Goal: Use online tool/utility: Utilize a website feature to perform a specific function

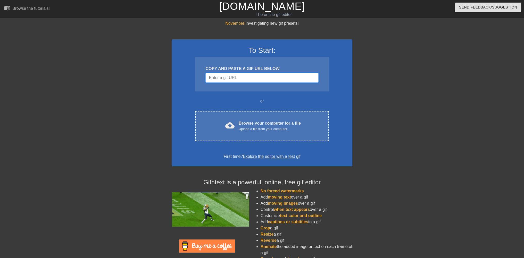
click at [220, 73] on input "Username" at bounding box center [261, 78] width 113 height 10
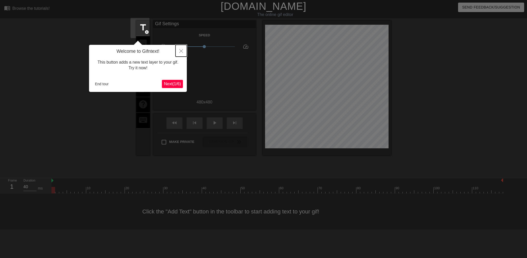
click at [182, 50] on icon "Close" at bounding box center [182, 51] width 4 height 4
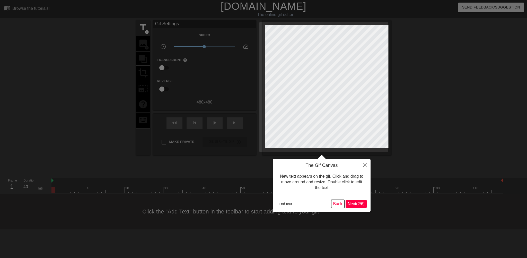
click at [340, 204] on button "Back" at bounding box center [337, 204] width 13 height 8
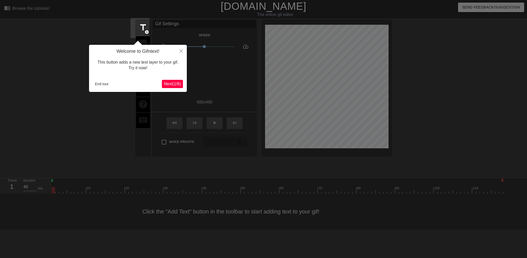
click at [172, 88] on div "Welcome to Gifntext! This button adds a new text layer to your gif. Try it now!…" at bounding box center [138, 68] width 98 height 47
click at [172, 86] on span "Next ( 1 / 6 )" at bounding box center [172, 84] width 17 height 4
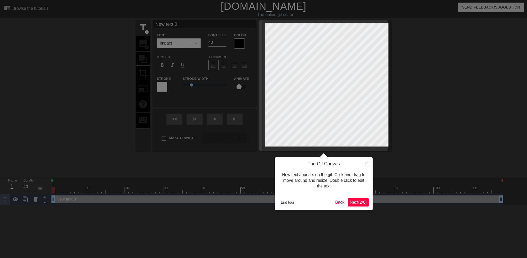
click at [366, 201] on span "Next ( 2 / 6 )" at bounding box center [358, 202] width 17 height 4
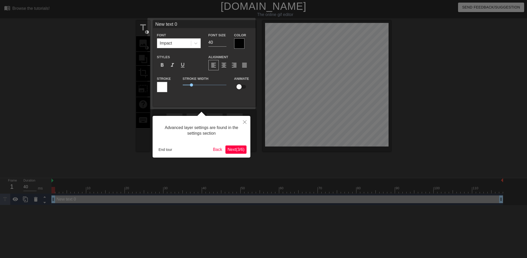
click at [234, 152] on button "Next ( 3 / 6 )" at bounding box center [236, 150] width 21 height 8
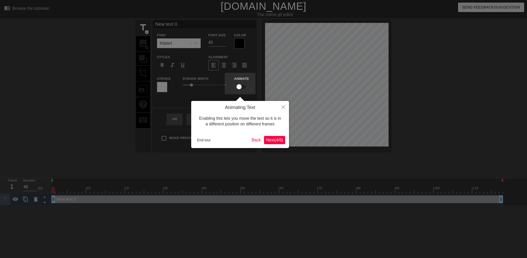
click at [284, 140] on button "Next ( 4 / 6 )" at bounding box center [274, 140] width 21 height 8
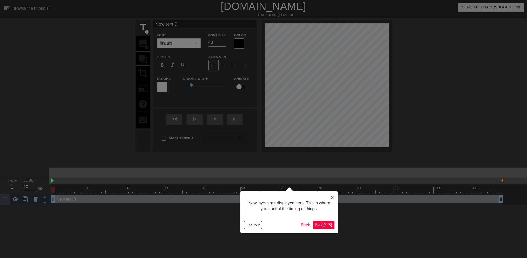
click at [255, 225] on button "End tour" at bounding box center [253, 225] width 18 height 8
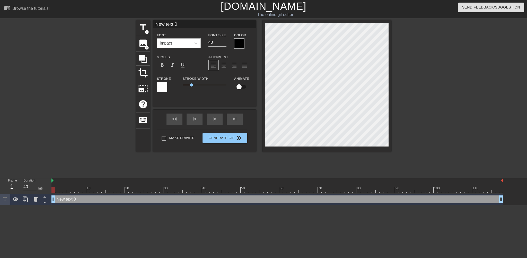
click at [172, 47] on div "Impact" at bounding box center [174, 43] width 34 height 9
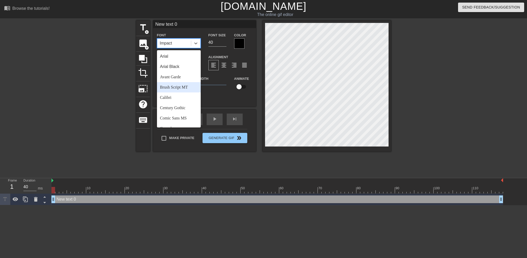
click at [224, 91] on div "Stroke Width 1" at bounding box center [205, 85] width 52 height 21
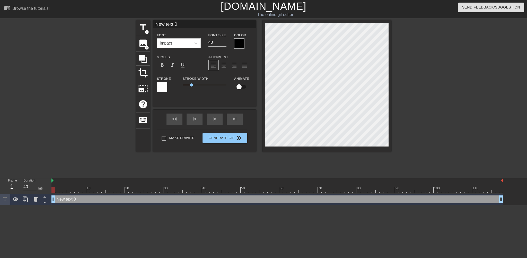
click at [155, 27] on input "New text 0" at bounding box center [204, 24] width 103 height 8
type input "Team MDFSE"
drag, startPoint x: 53, startPoint y: 168, endPoint x: 99, endPoint y: 168, distance: 46.1
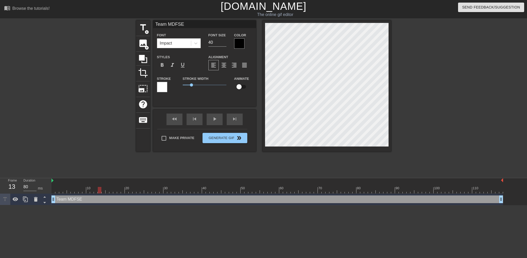
click at [99, 187] on div at bounding box center [100, 190] width 4 height 6
drag, startPoint x: 101, startPoint y: 166, endPoint x: 144, endPoint y: 168, distance: 43.3
click at [144, 187] on div at bounding box center [142, 190] width 4 height 6
type input "40"
drag, startPoint x: 146, startPoint y: 166, endPoint x: 34, endPoint y: 169, distance: 111.8
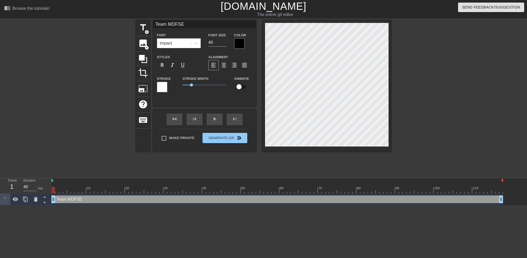
click at [34, 178] on div "Frame 1 Duration 40 ms 10 20 30 40 50 60 70 80 90 100 110 Team MDFSE drag_handl…" at bounding box center [263, 191] width 527 height 27
click at [141, 28] on span "title" at bounding box center [143, 28] width 10 height 10
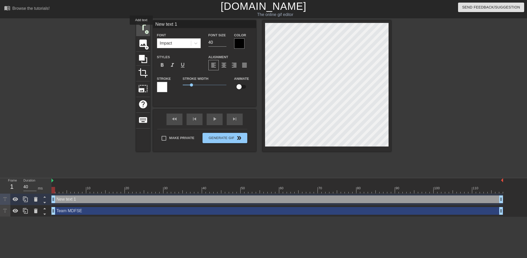
click at [141, 28] on span "title" at bounding box center [143, 28] width 10 height 10
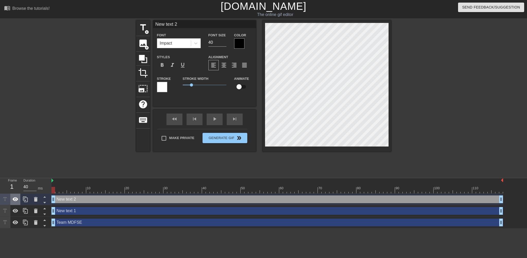
click at [14, 194] on div at bounding box center [15, 199] width 10 height 11
click at [15, 209] on icon at bounding box center [16, 211] width 6 height 4
click at [100, 219] on div "Team MDFSE drag_handle drag_handle" at bounding box center [278, 223] width 452 height 8
type input "Team MDFSE"
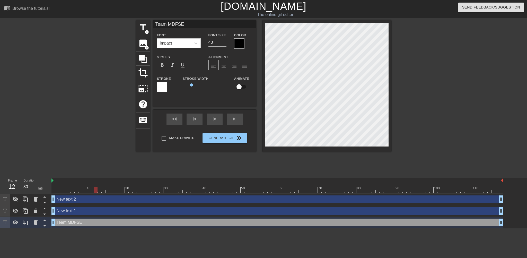
type input "40"
drag, startPoint x: 53, startPoint y: 166, endPoint x: 124, endPoint y: 167, distance: 70.3
click at [124, 187] on div at bounding box center [123, 190] width 4 height 6
drag, startPoint x: 124, startPoint y: 166, endPoint x: 143, endPoint y: 166, distance: 18.5
click at [143, 187] on div at bounding box center [142, 190] width 4 height 6
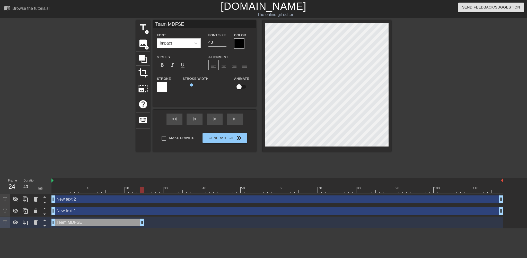
drag, startPoint x: 501, startPoint y: 198, endPoint x: 143, endPoint y: 196, distance: 358.5
click at [76, 207] on div "New text 1 drag_handle drag_handle" at bounding box center [278, 211] width 452 height 8
type input "New text 1"
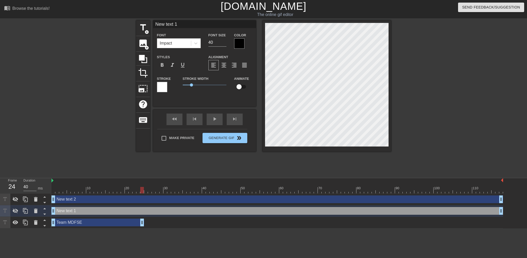
click at [77, 207] on div "New text 1 drag_handle drag_handle" at bounding box center [278, 211] width 452 height 8
drag, startPoint x: 55, startPoint y: 188, endPoint x: 147, endPoint y: 185, distance: 92.2
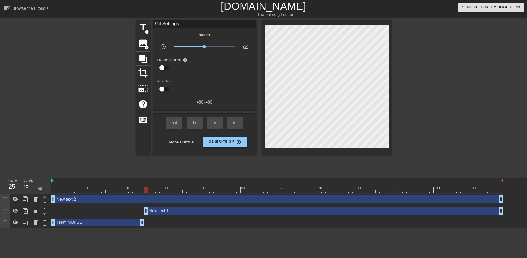
click at [107, 207] on div "New text 1 drag_handle drag_handle" at bounding box center [278, 211] width 452 height 8
click at [14, 209] on icon at bounding box center [16, 211] width 6 height 5
click at [182, 23] on div "Gif Settings" at bounding box center [204, 24] width 103 height 8
click at [171, 23] on div "Gif Settings" at bounding box center [204, 24] width 103 height 8
click at [4, 208] on icon at bounding box center [5, 211] width 6 height 6
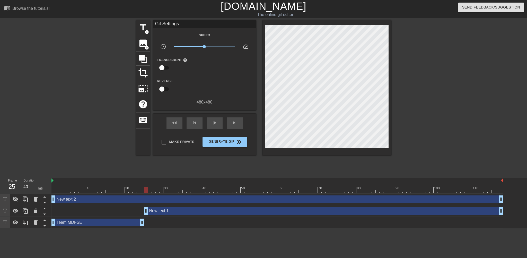
click at [4, 208] on icon at bounding box center [5, 211] width 6 height 6
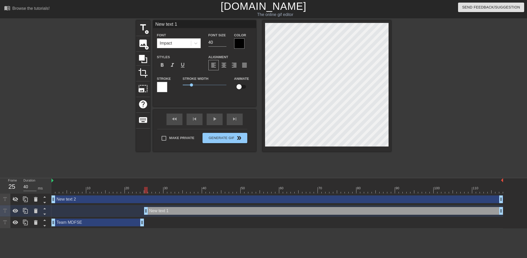
scroll to position [1, 1]
click at [182, 24] on input "New text 1" at bounding box center [204, 24] width 103 height 8
type input "M"
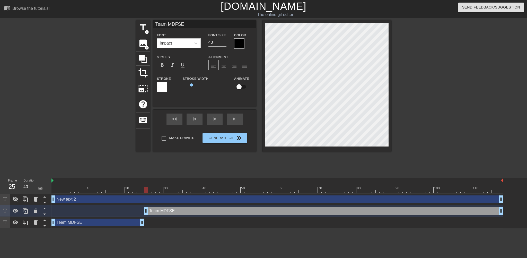
type input "Team MDFSE"
click at [112, 207] on div "Team MDFSE drag_handle drag_handle" at bounding box center [278, 211] width 452 height 8
drag, startPoint x: 147, startPoint y: 166, endPoint x: 333, endPoint y: 160, distance: 185.8
click at [333, 178] on div "10 20 30 40 50 60 70 80 90 100 110" at bounding box center [278, 185] width 452 height 15
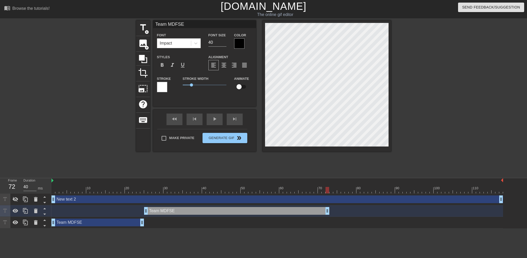
drag, startPoint x: 500, startPoint y: 190, endPoint x: 328, endPoint y: 182, distance: 173.0
click at [328, 205] on div "Team MDFSE drag_handle drag_handle" at bounding box center [278, 211] width 452 height 12
click at [23, 208] on icon at bounding box center [25, 211] width 6 height 6
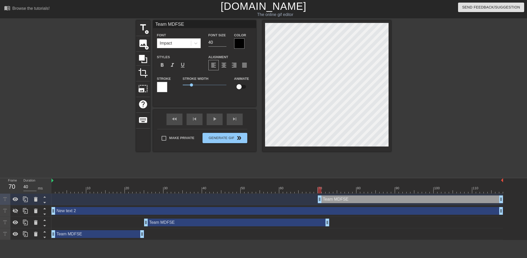
drag, startPoint x: 190, startPoint y: 175, endPoint x: 373, endPoint y: 176, distance: 183.4
click at [373, 195] on div "Team MDFSE drag_handle drag_handle" at bounding box center [410, 199] width 185 height 8
drag, startPoint x: 320, startPoint y: 176, endPoint x: 336, endPoint y: 175, distance: 16.0
drag, startPoint x: 328, startPoint y: 198, endPoint x: 334, endPoint y: 197, distance: 5.7
click at [334, 219] on div "Team MDFSE drag_handle drag_handle" at bounding box center [278, 223] width 452 height 8
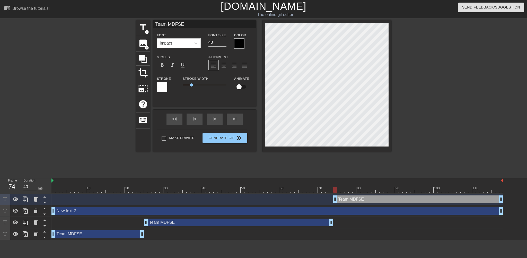
drag, startPoint x: 332, startPoint y: 166, endPoint x: 336, endPoint y: 165, distance: 4.2
click at [336, 187] on div at bounding box center [336, 190] width 4 height 6
drag, startPoint x: 336, startPoint y: 166, endPoint x: 518, endPoint y: 166, distance: 182.1
click at [518, 178] on div "10 20 30 40 50 60 70 80 90 100 110 Team MDFSE drag_handle drag_handle New text …" at bounding box center [290, 209] width 476 height 62
click at [190, 219] on div "Team MDFSE drag_handle drag_handle" at bounding box center [238, 223] width 189 height 8
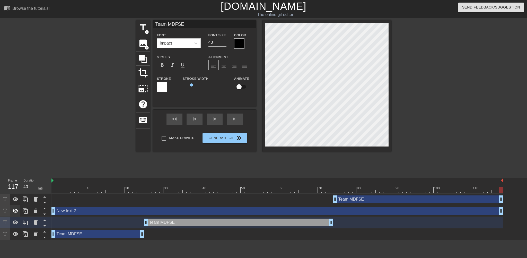
click at [18, 208] on icon at bounding box center [15, 211] width 6 height 6
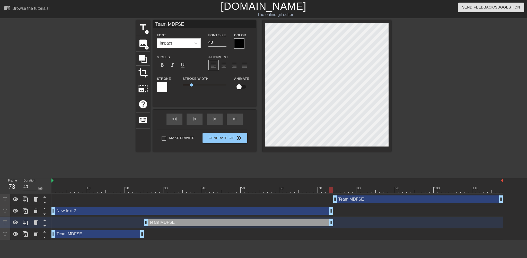
drag, startPoint x: 502, startPoint y: 190, endPoint x: 332, endPoint y: 194, distance: 170.1
click at [332, 194] on div "Team MDFSE drag_handle drag_handle New text 2 drag_handle drag_handle Team MDFS…" at bounding box center [290, 217] width 476 height 46
type input "40"
drag, startPoint x: 54, startPoint y: 190, endPoint x: 145, endPoint y: 191, distance: 91.7
click at [189, 207] on div "New text 2 drag_handle drag_handle" at bounding box center [238, 211] width 189 height 8
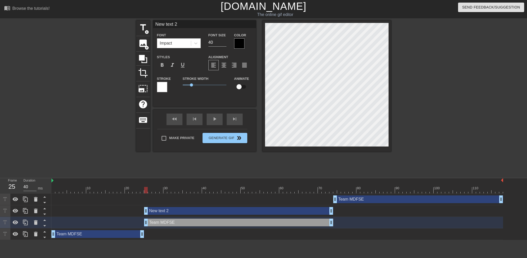
click at [189, 207] on div "New text 2 drag_handle drag_handle" at bounding box center [238, 211] width 189 height 8
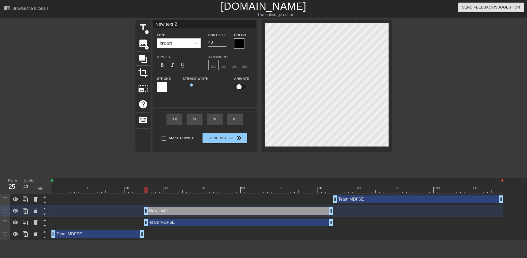
click at [182, 21] on input "New text 2" at bounding box center [204, 24] width 103 height 8
type input "[PERSON_NAME]"
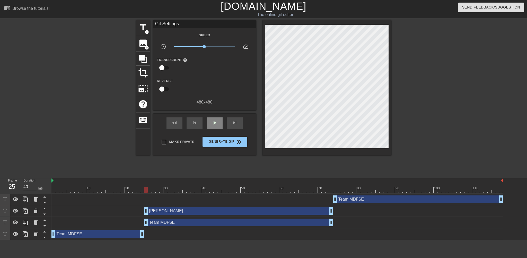
click at [207, 125] on div "play_arrow" at bounding box center [215, 123] width 16 height 12
type input "40"
click at [206, 139] on span "Generate Gif double_arrow" at bounding box center [225, 142] width 40 height 6
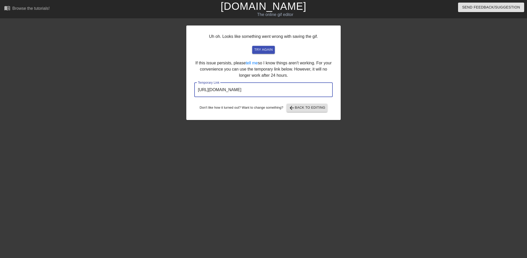
click at [265, 91] on input "[URL][DOMAIN_NAME]" at bounding box center [263, 90] width 139 height 14
click at [257, 52] on span "try again" at bounding box center [263, 50] width 19 height 6
